Goal: Task Accomplishment & Management: Manage account settings

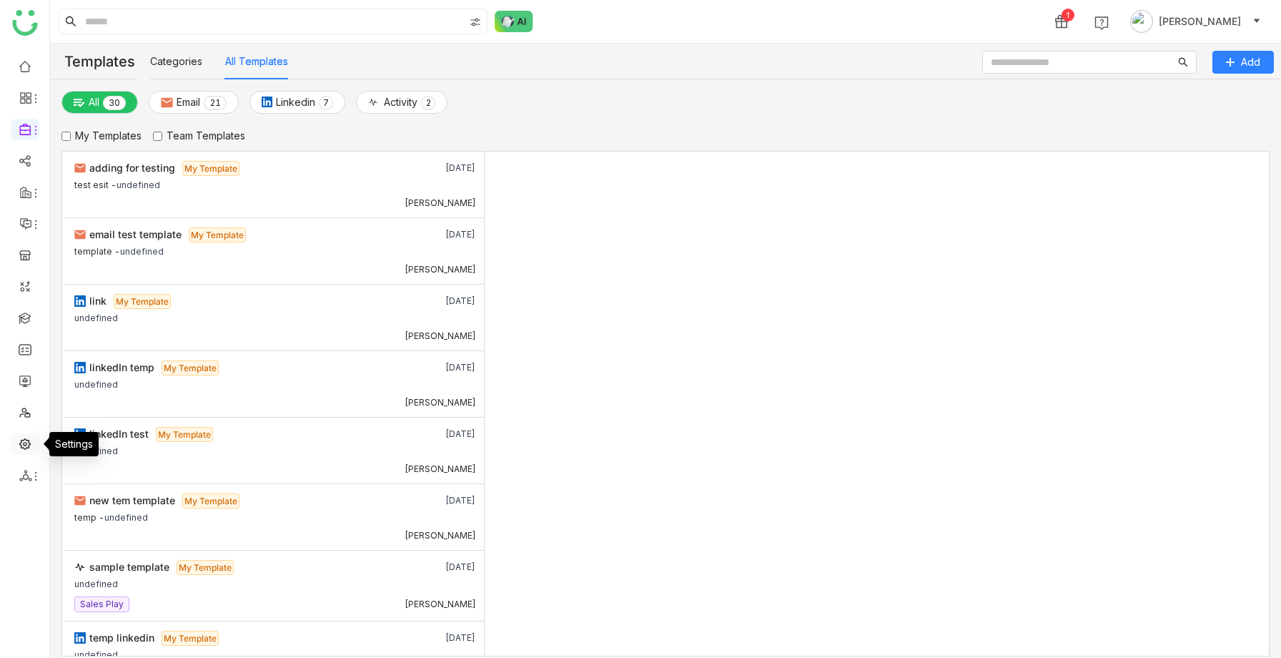
click at [24, 447] on link at bounding box center [25, 443] width 13 height 12
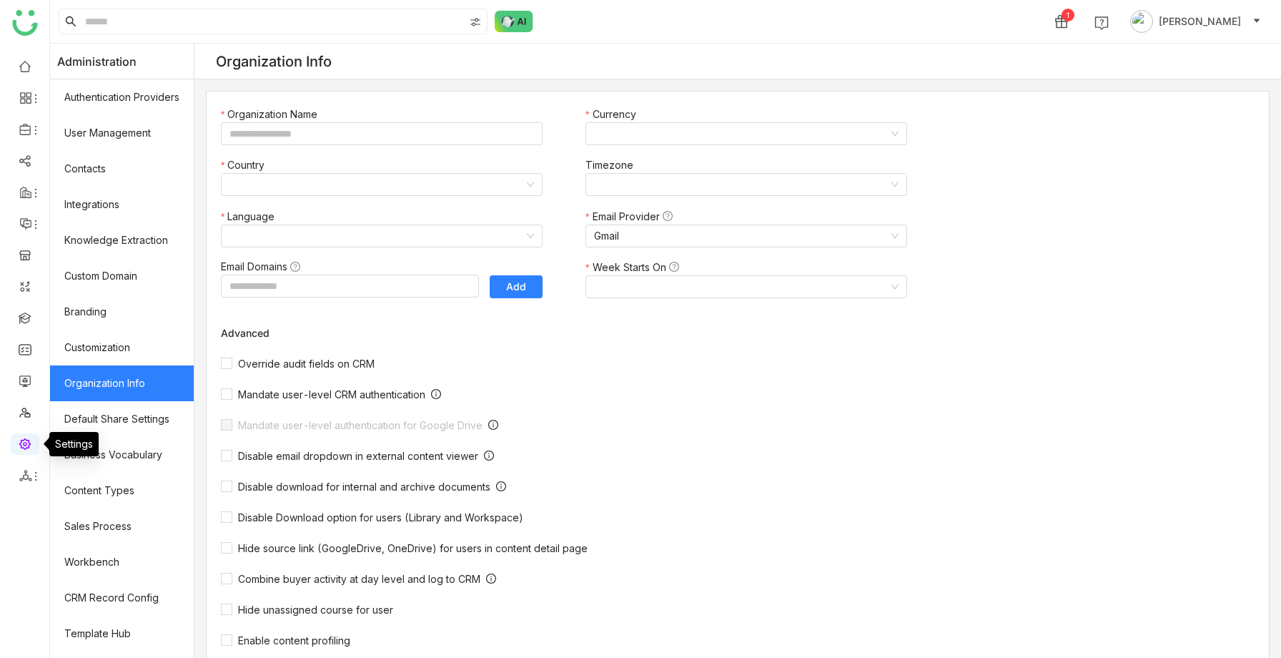
type input "*******"
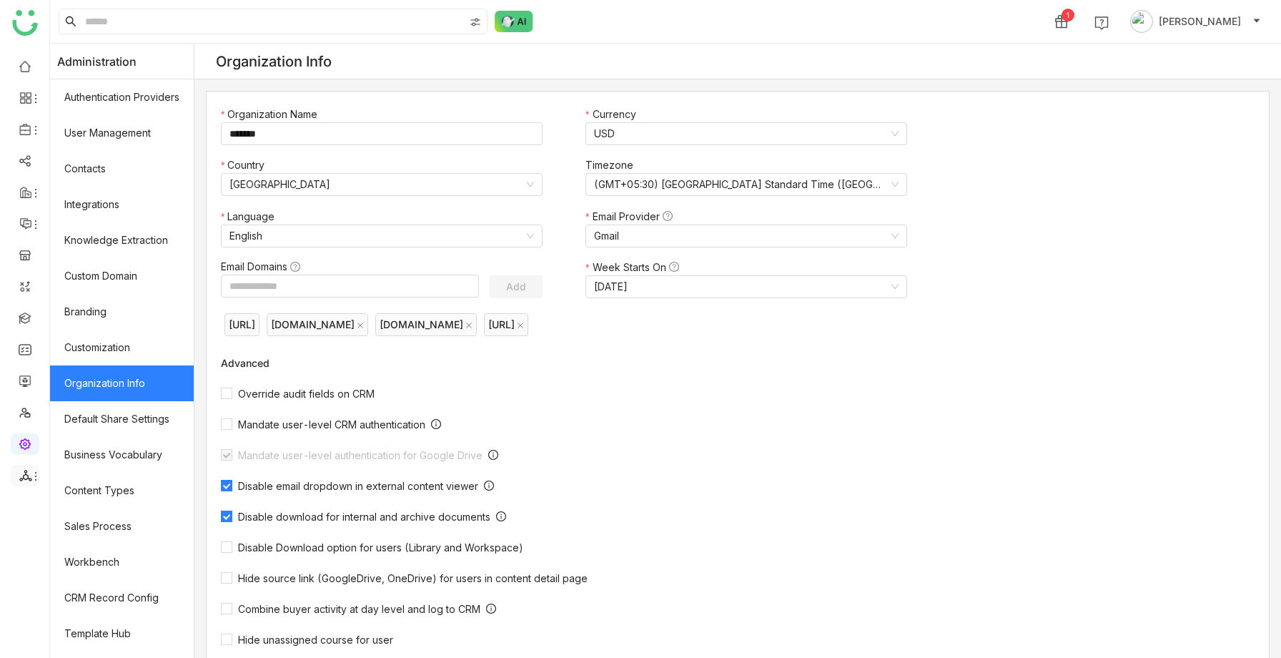
click at [33, 470] on icon at bounding box center [35, 475] width 11 height 11
click at [101, 552] on link "Configurations" at bounding box center [102, 557] width 99 height 10
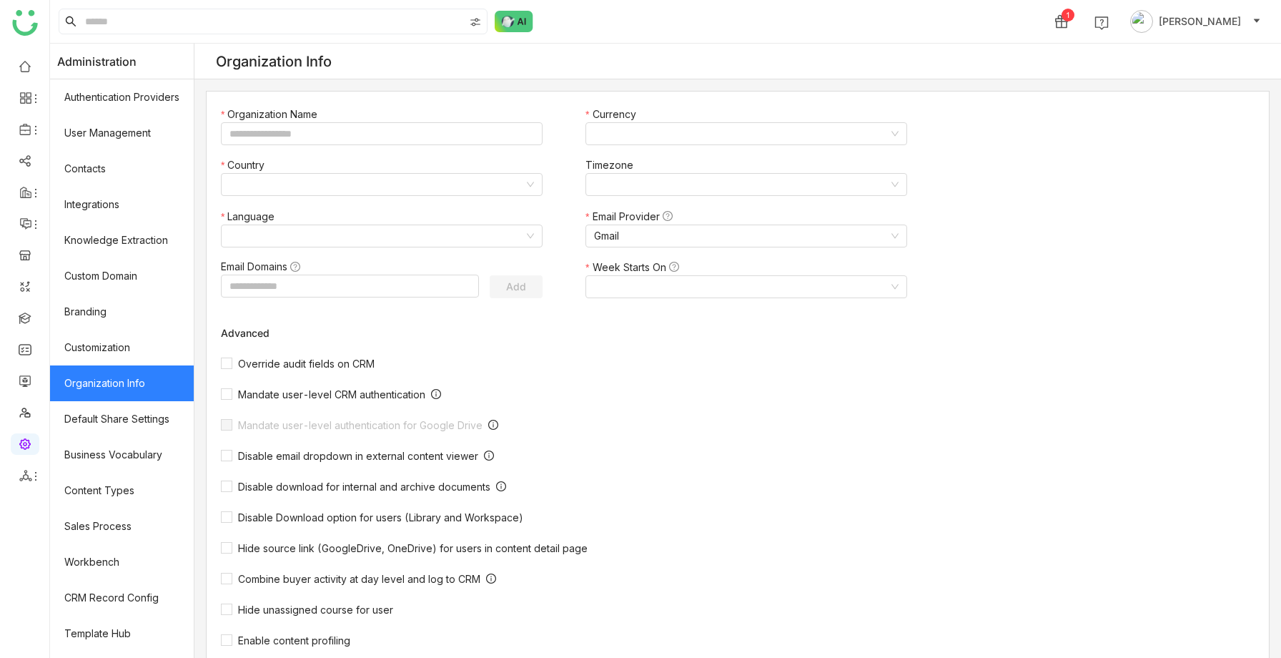
type input "*******"
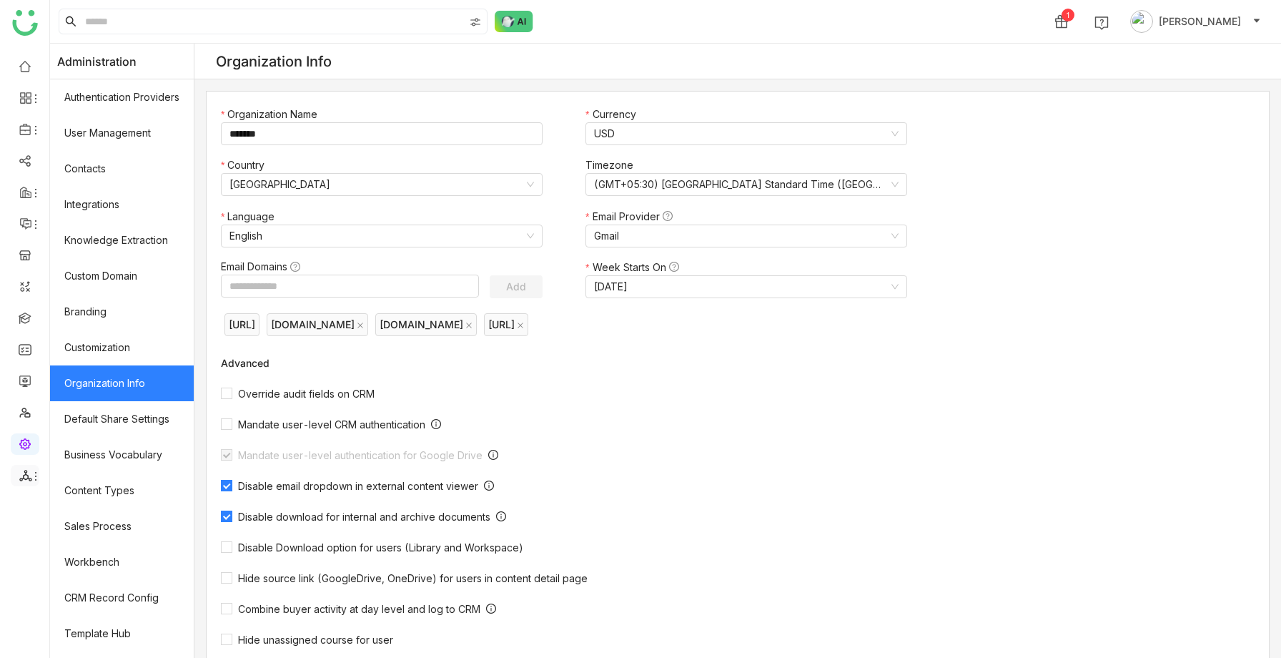
click at [22, 475] on span at bounding box center [24, 475] width 7 height 0
click at [74, 513] on link "List" at bounding box center [102, 509] width 99 height 10
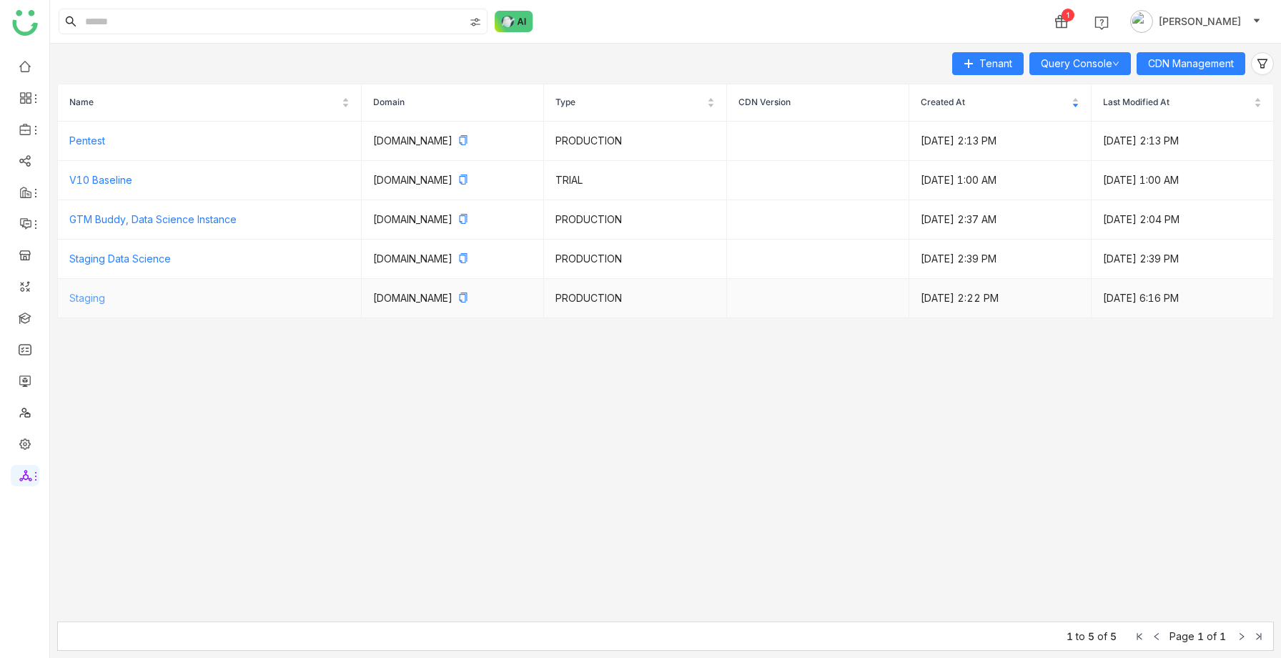
click at [93, 294] on link "Staging" at bounding box center [87, 298] width 36 height 12
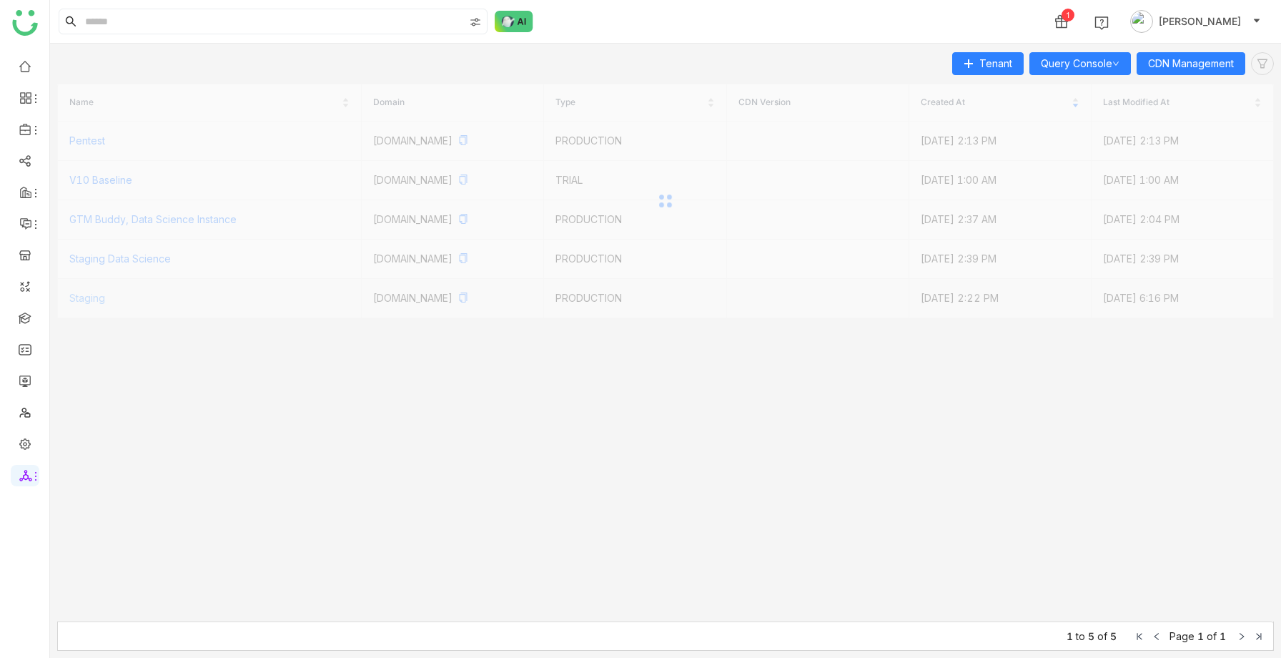
click at [93, 294] on div at bounding box center [665, 201] width 1216 height 234
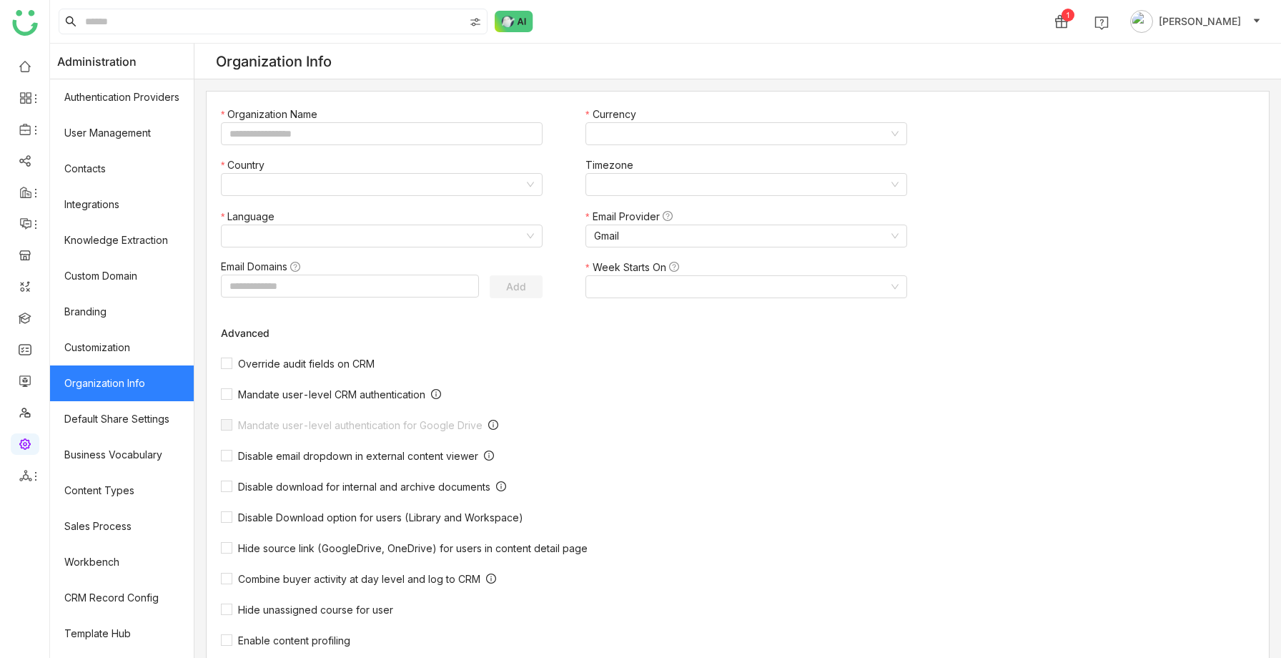
type input "*******"
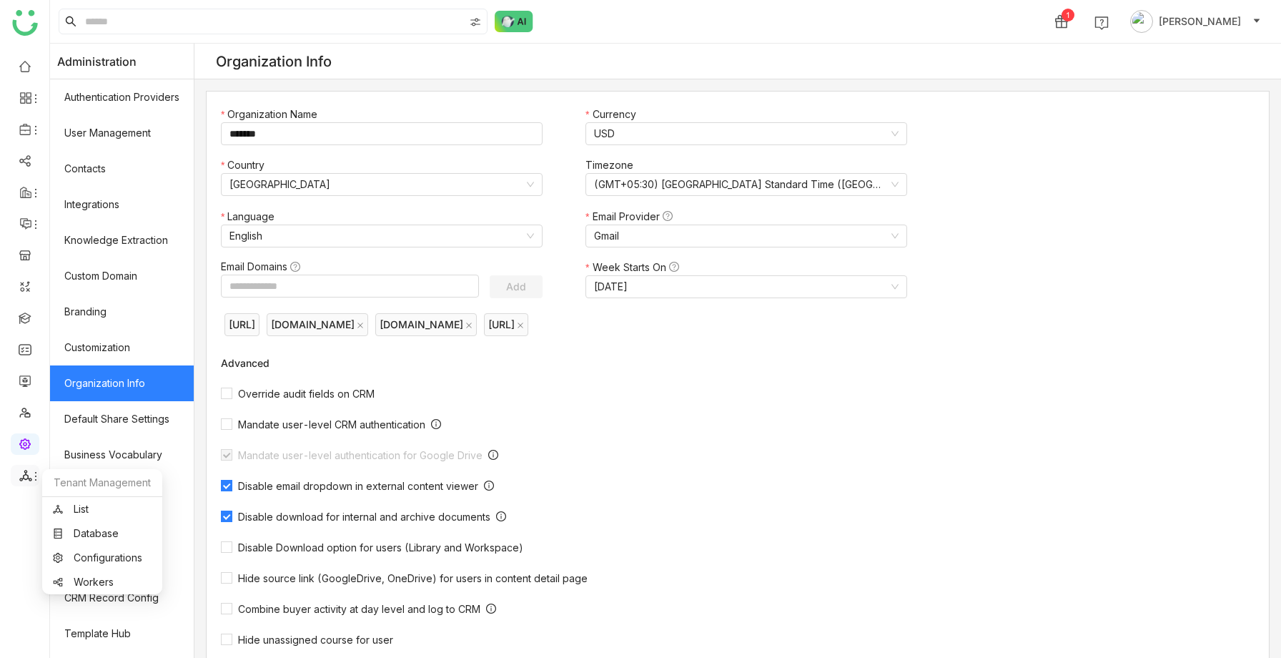
click at [27, 477] on icon at bounding box center [25, 475] width 12 height 11
click at [96, 528] on link "Database" at bounding box center [102, 533] width 99 height 10
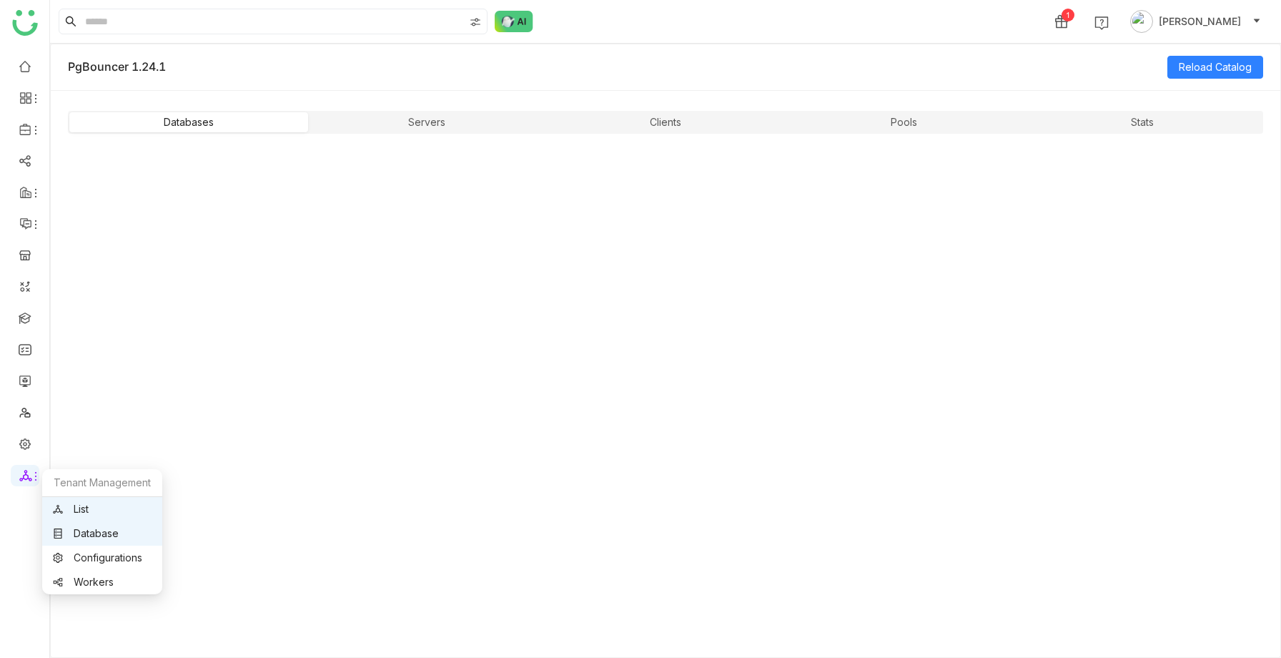
click at [81, 505] on link "List" at bounding box center [102, 509] width 99 height 10
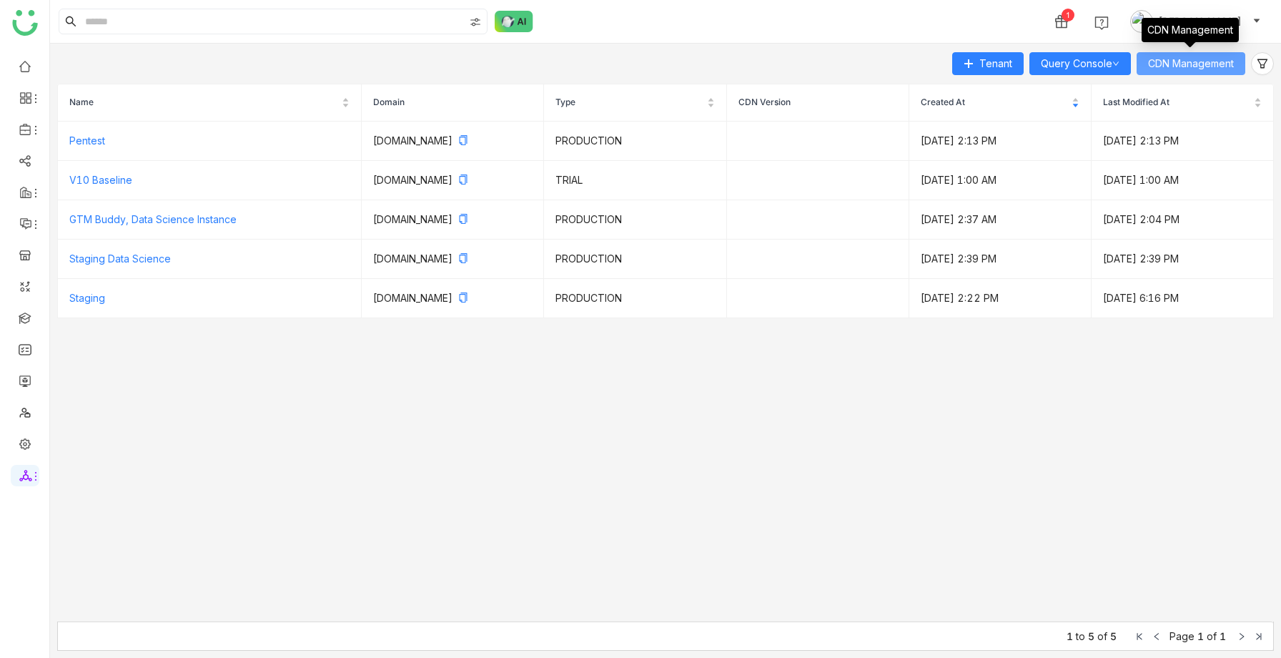
click at [1200, 57] on span "CDN Management" at bounding box center [1191, 64] width 86 height 16
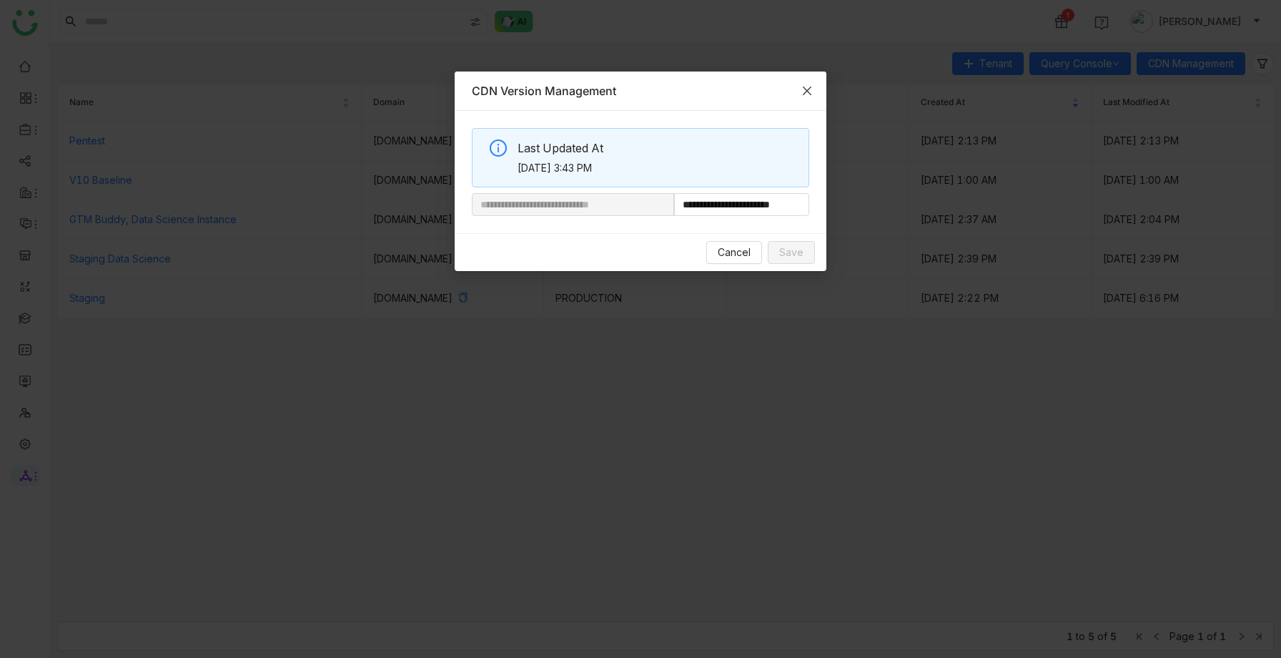
click at [808, 96] on span "Close" at bounding box center [807, 90] width 39 height 39
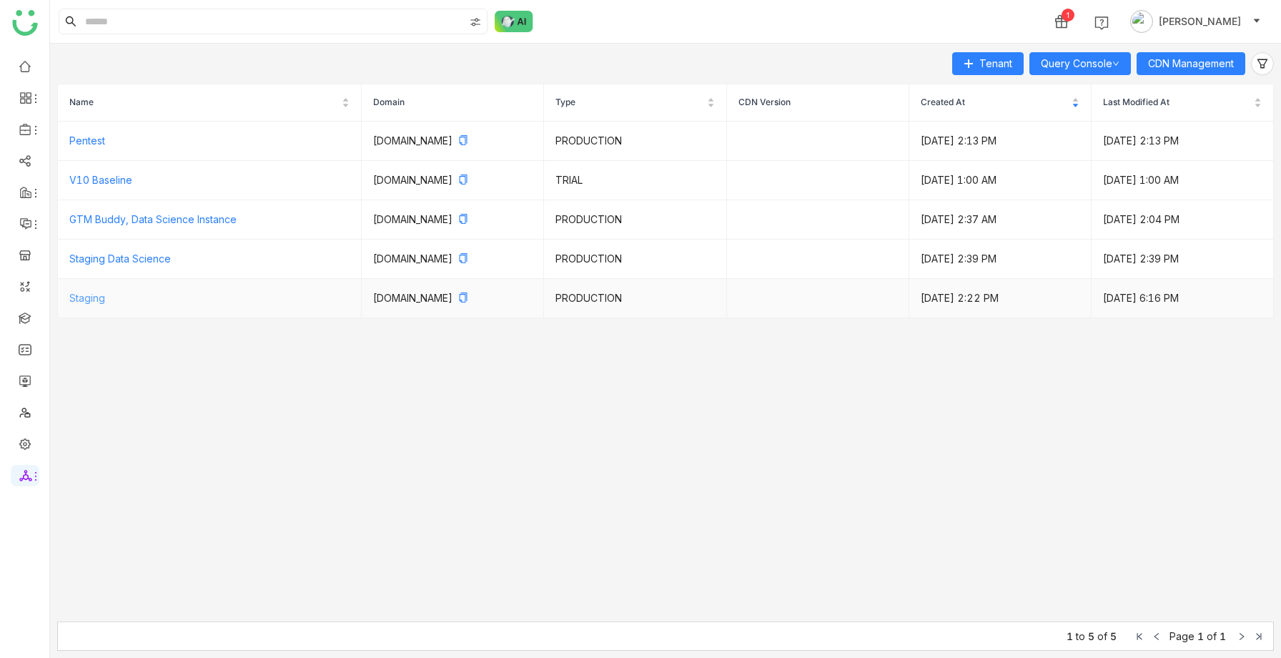
click at [85, 294] on link "Staging" at bounding box center [87, 298] width 36 height 12
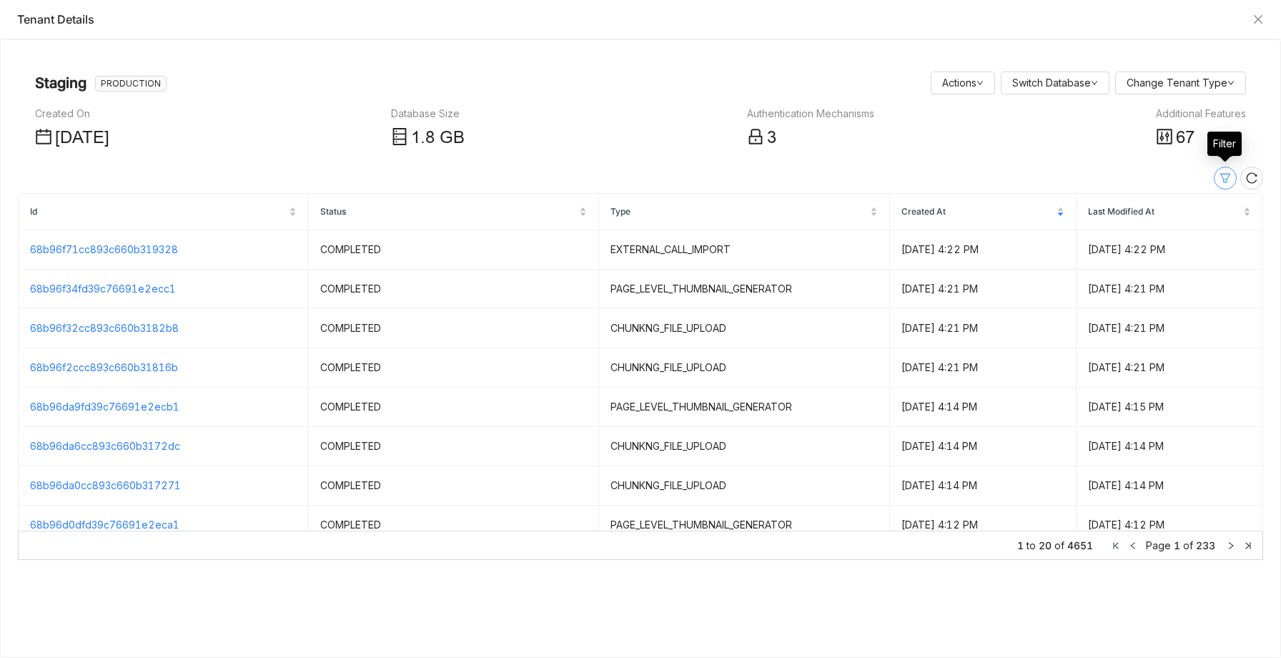
click at [1224, 177] on icon at bounding box center [1224, 177] width 11 height 11
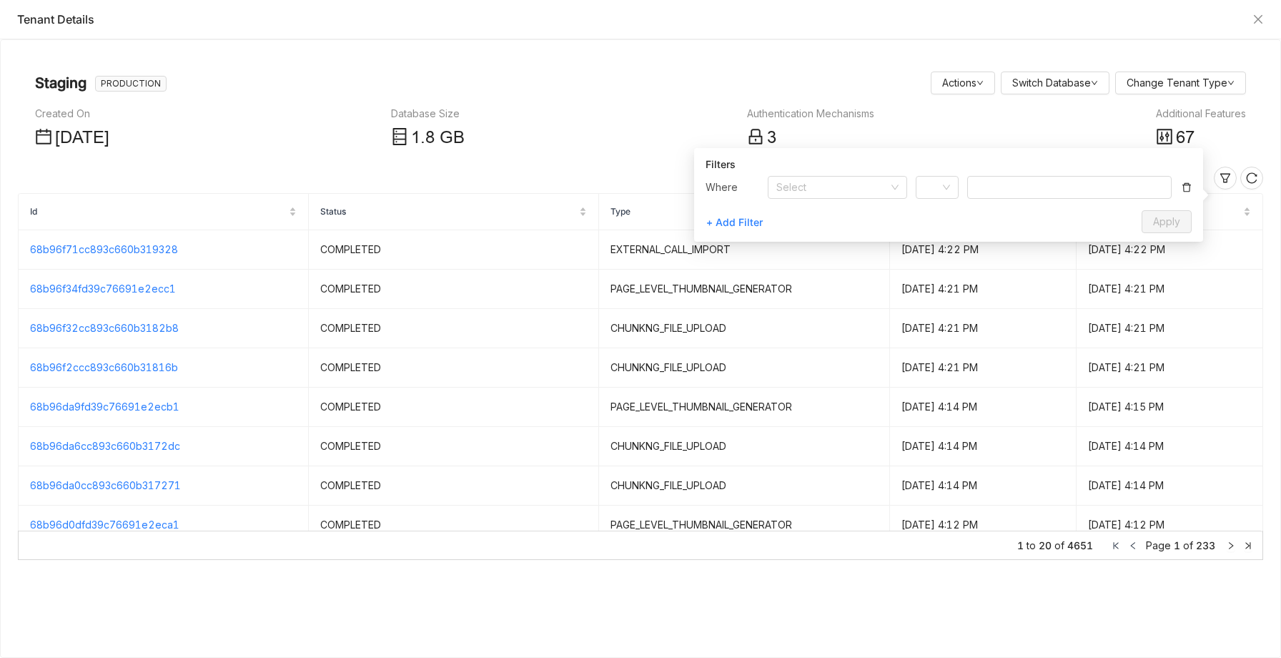
click at [1057, 108] on div "Created On Jun 12, 2025 Database Size 1 .8 GB Authentication Mechanisms 3 Addit…" at bounding box center [640, 129] width 1211 height 46
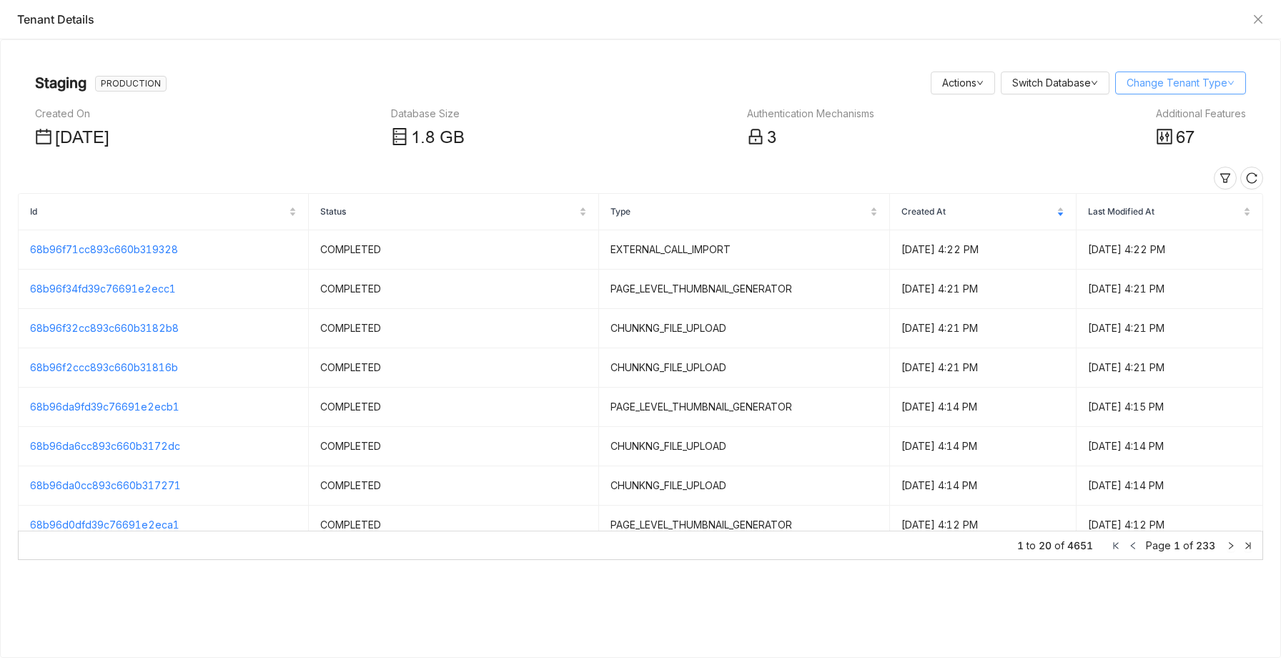
click at [1181, 87] on link "Change Tenant Type" at bounding box center [1180, 82] width 108 height 12
click at [1029, 179] on div at bounding box center [640, 178] width 1245 height 23
click at [1167, 136] on icon at bounding box center [1163, 136] width 15 height 15
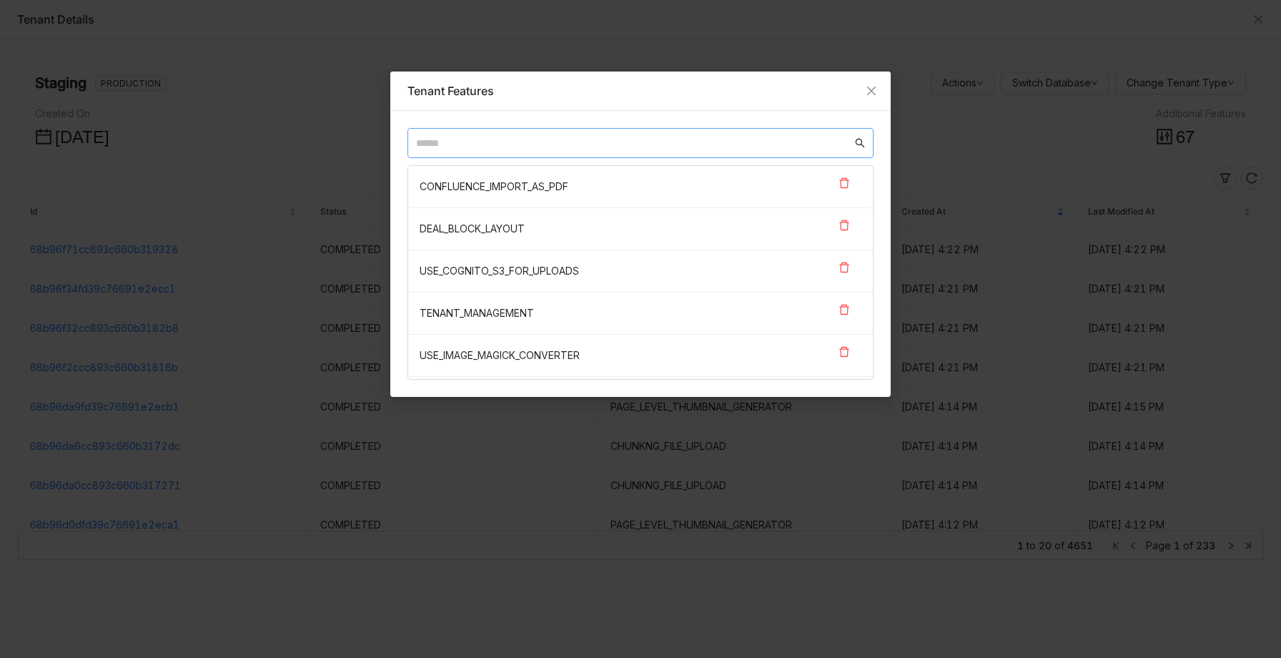
click at [515, 134] on nz-input-group at bounding box center [640, 143] width 466 height 30
type input "**"
drag, startPoint x: 506, startPoint y: 273, endPoint x: 412, endPoint y: 271, distance: 94.4
click at [412, 271] on nz-list-item "ASK_BUDDY_V2" at bounding box center [640, 271] width 465 height 42
copy nz-list-item "ASK_BUDDY_V2"
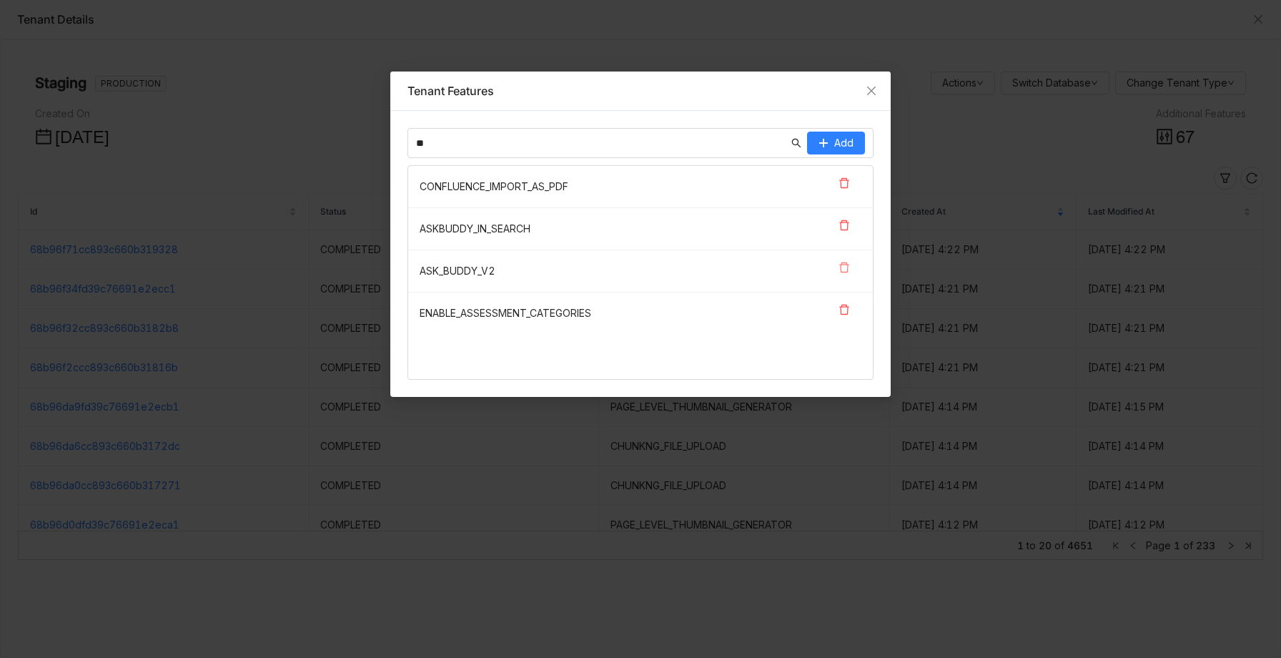
click at [844, 267] on icon at bounding box center [843, 267] width 11 height 11
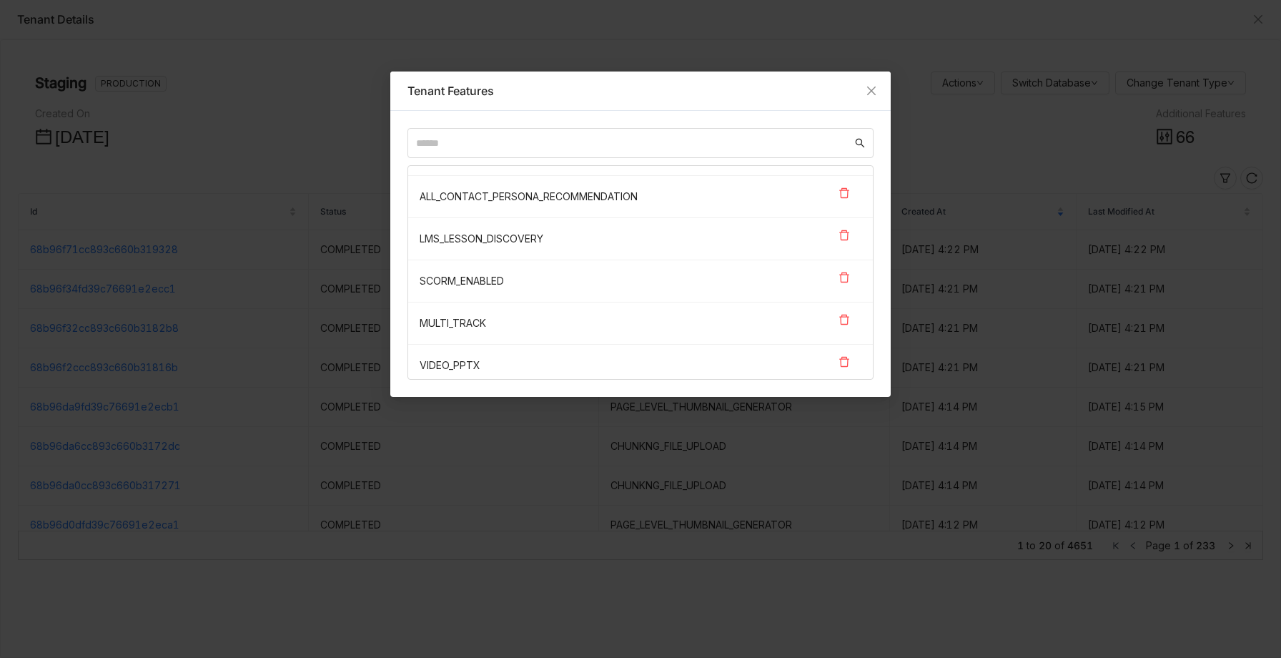
scroll to position [737, 0]
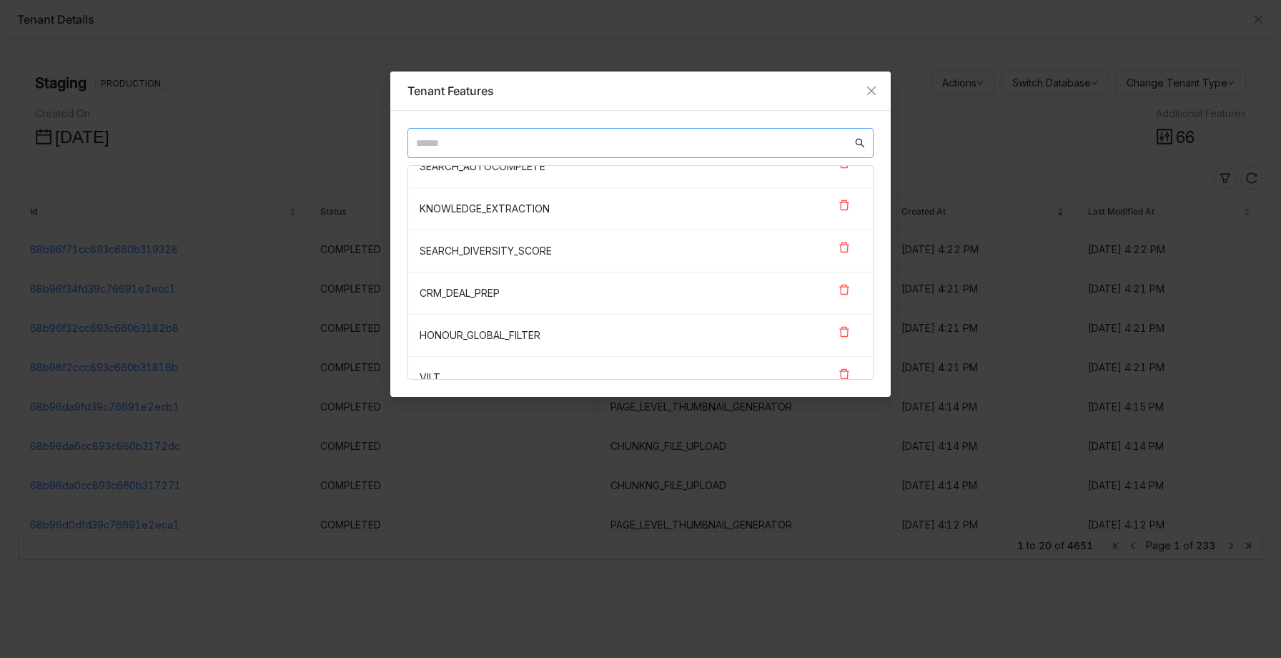
click at [445, 139] on input "text" at bounding box center [634, 143] width 436 height 16
click at [468, 138] on input "text" at bounding box center [634, 143] width 436 height 16
paste input "**********"
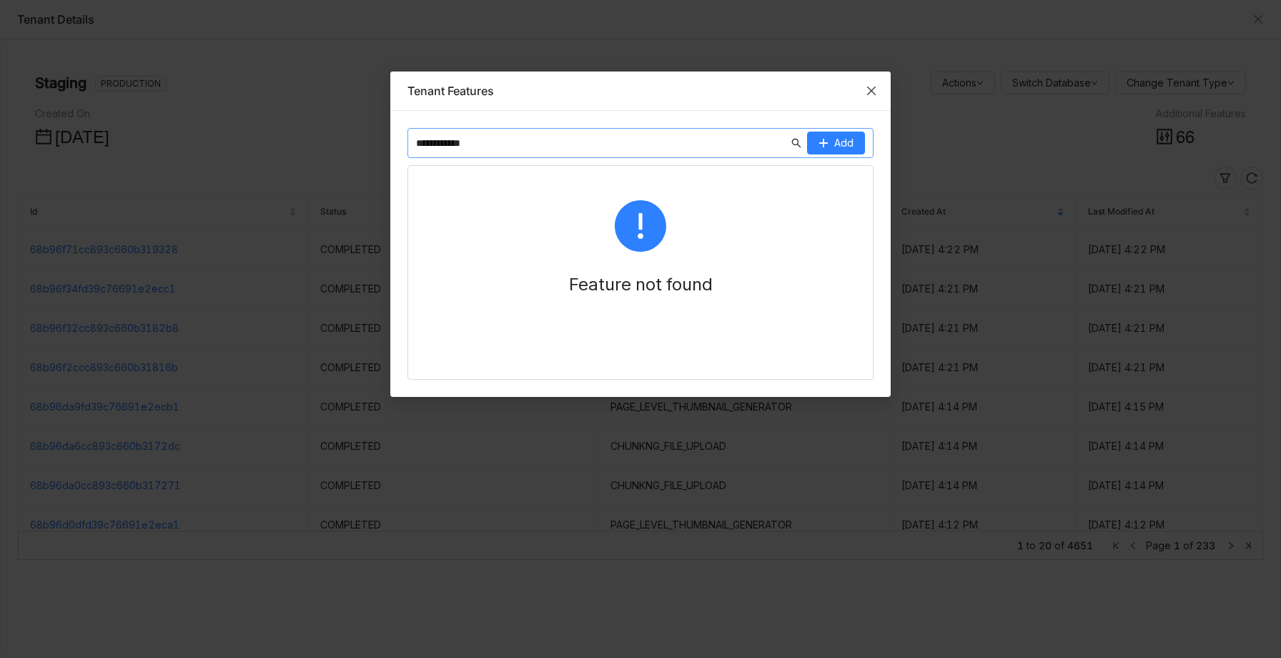
type input "**********"
click at [868, 90] on icon "Close" at bounding box center [871, 90] width 11 height 11
